Goal: Navigation & Orientation: Find specific page/section

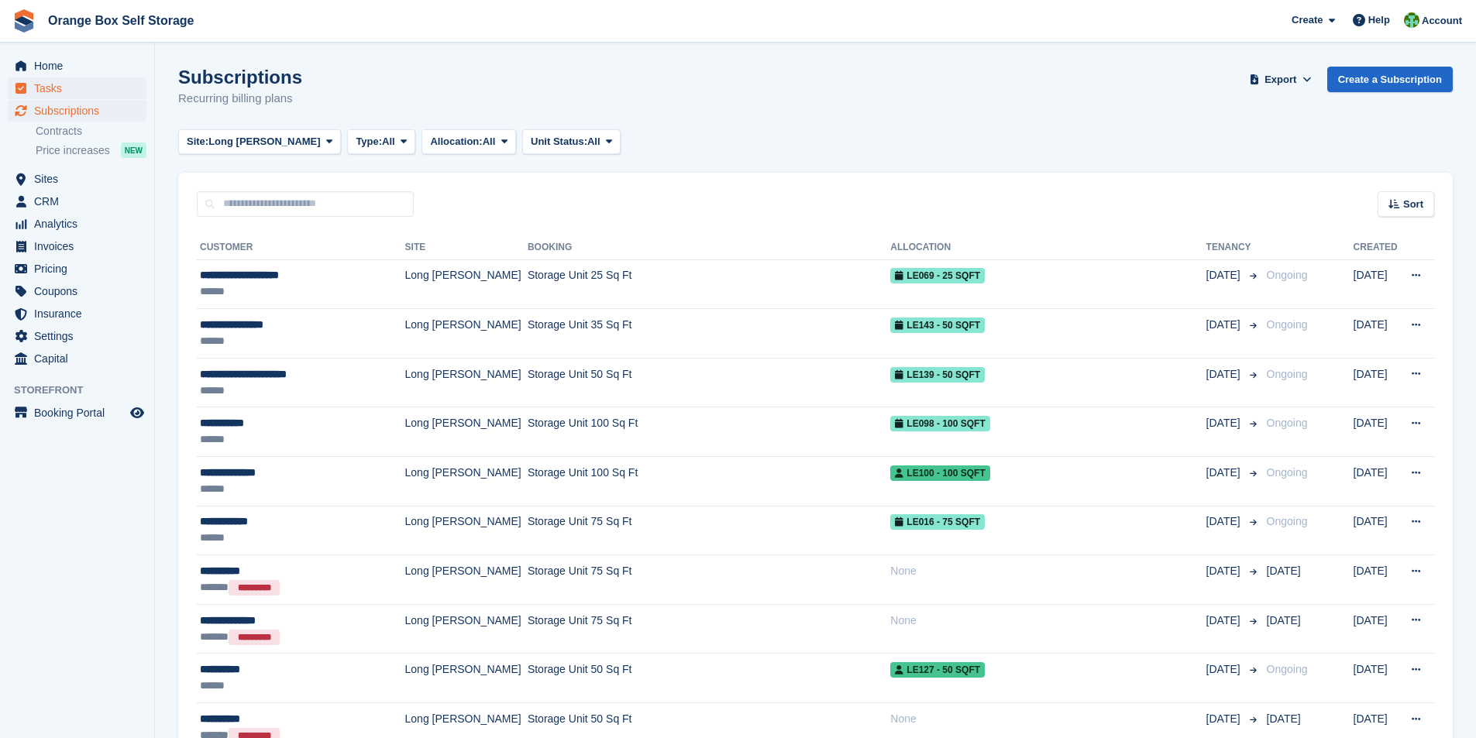
scroll to position [465, 0]
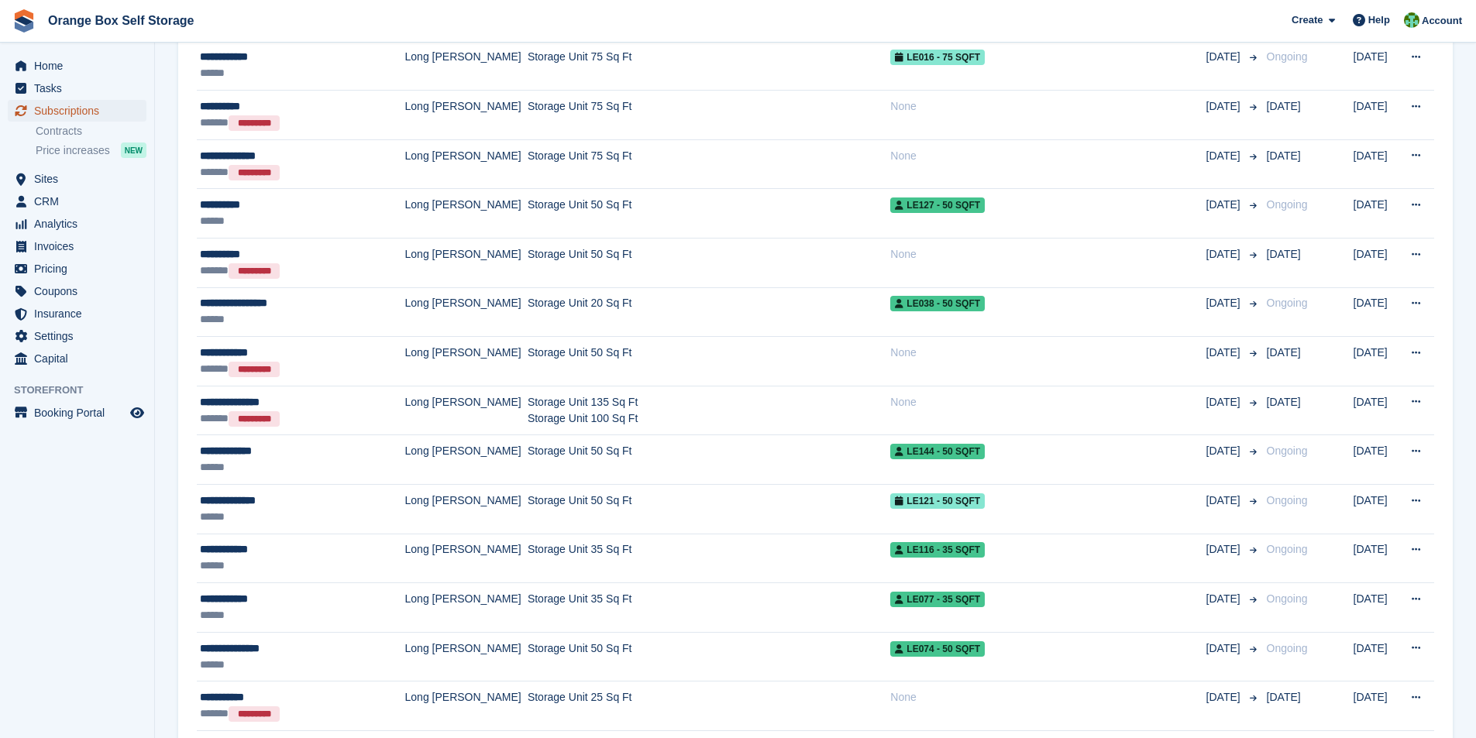
click at [67, 109] on span "Subscriptions" at bounding box center [80, 111] width 93 height 22
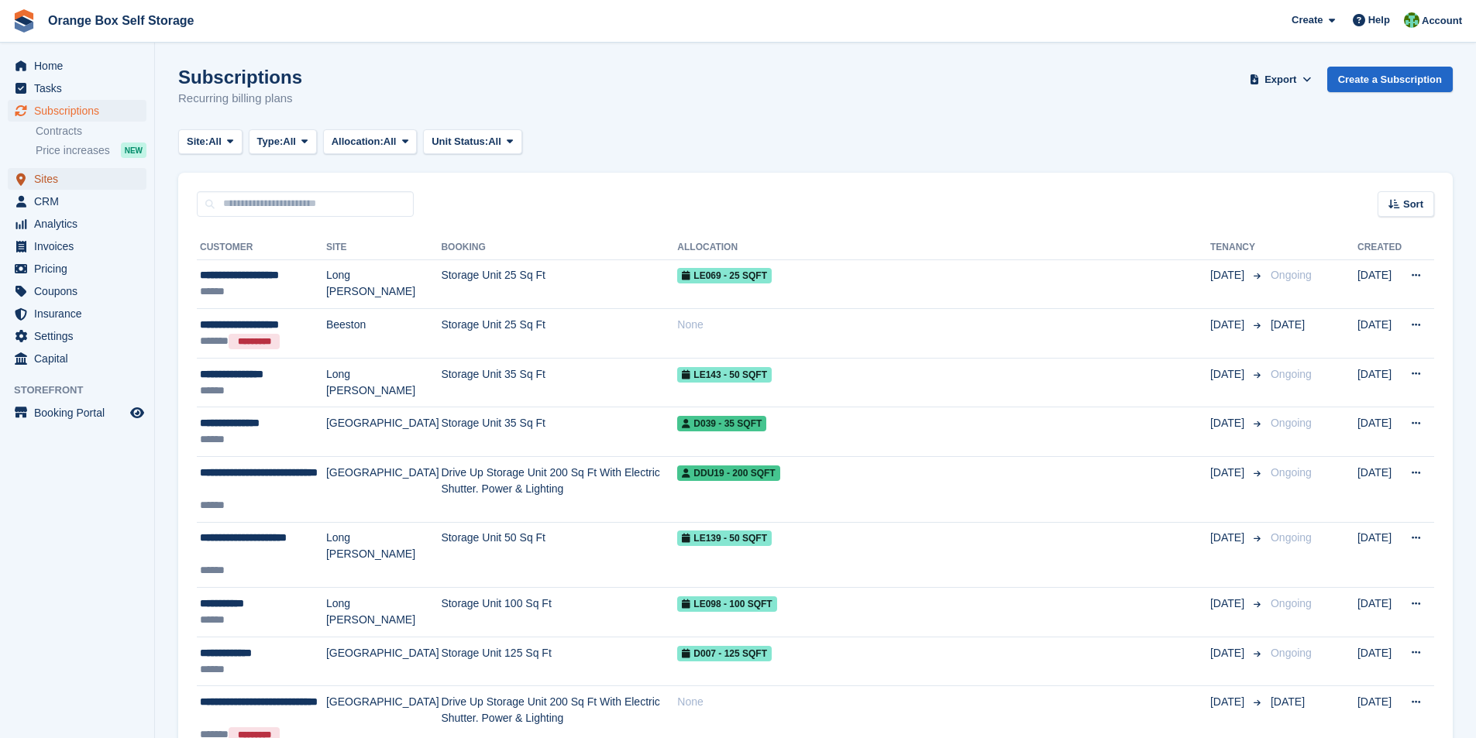
click at [50, 180] on span "Sites" at bounding box center [80, 179] width 93 height 22
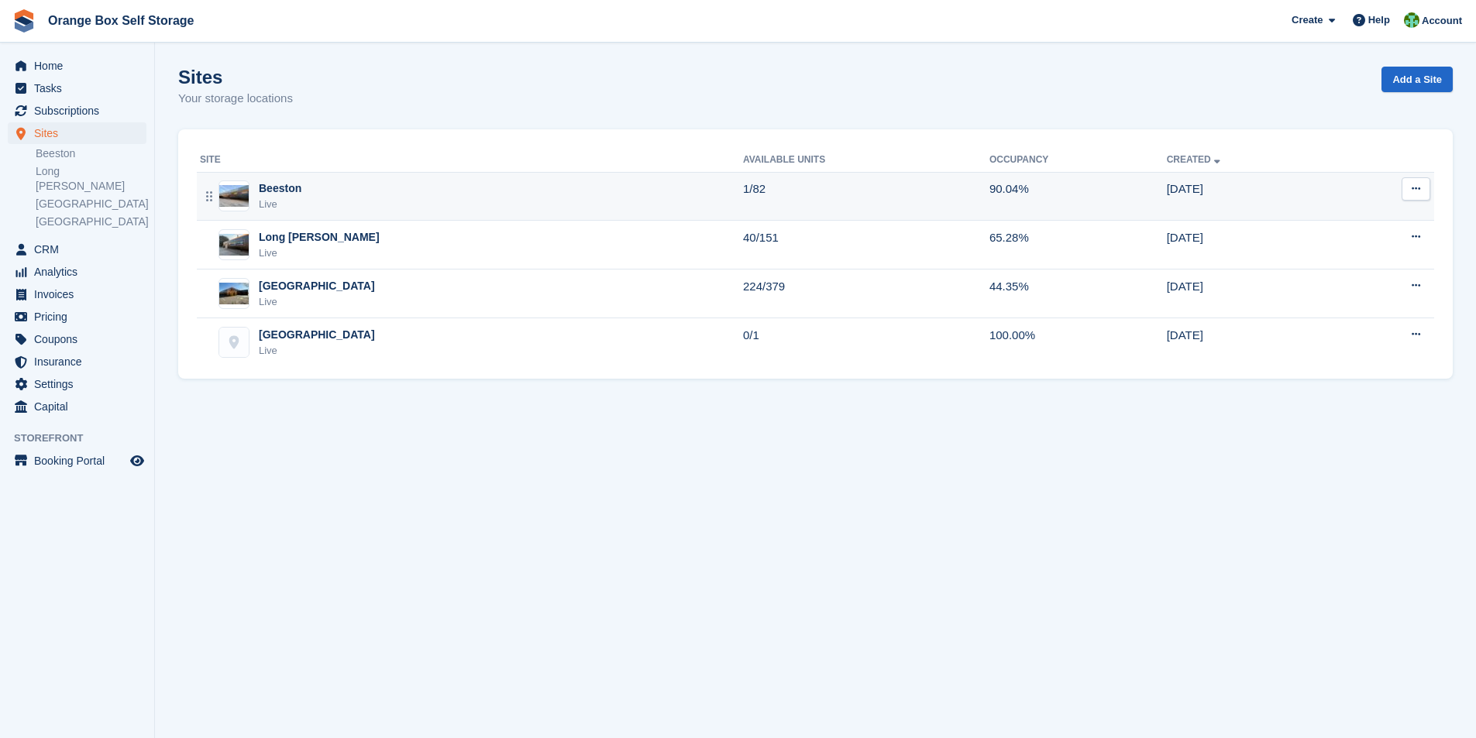
click at [279, 191] on div "Beeston" at bounding box center [280, 188] width 43 height 16
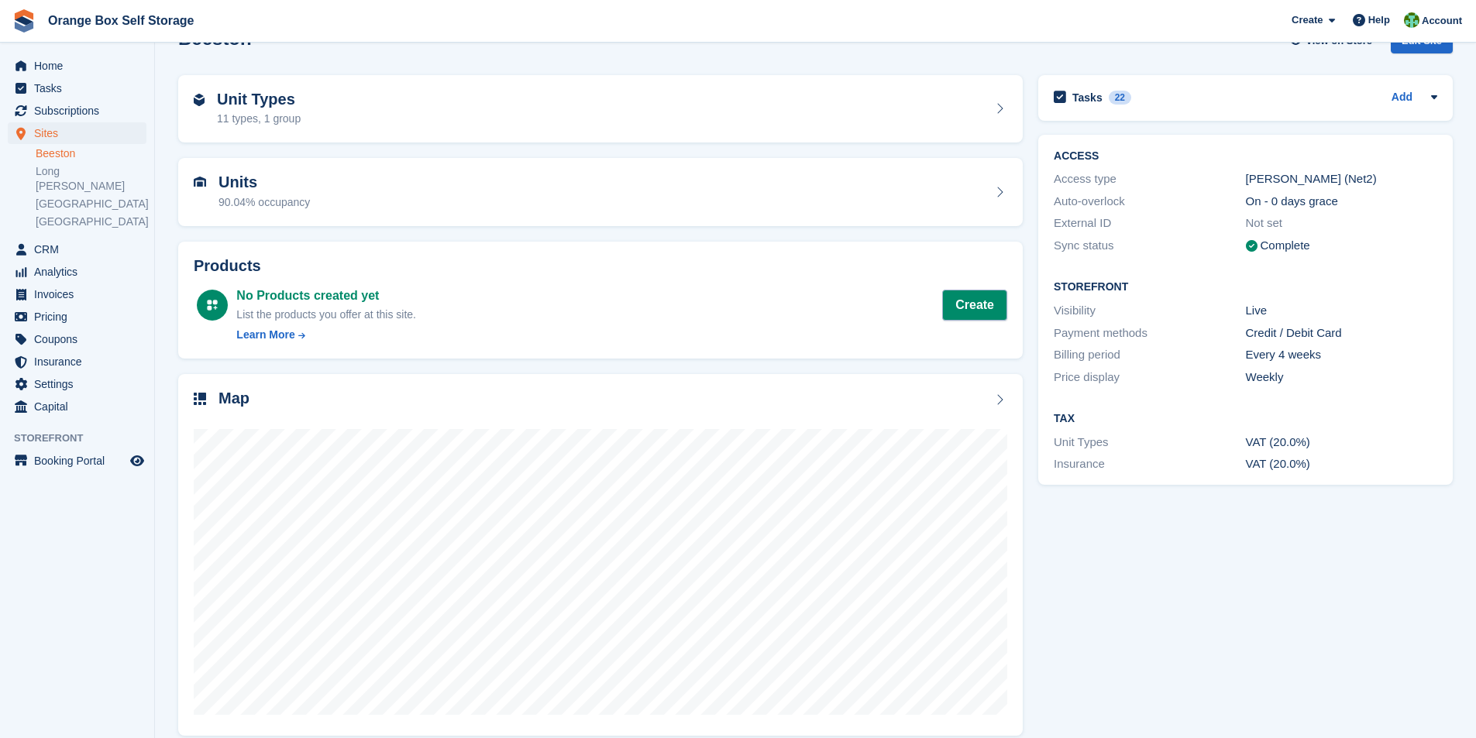
scroll to position [56, 0]
